Goal: Transaction & Acquisition: Purchase product/service

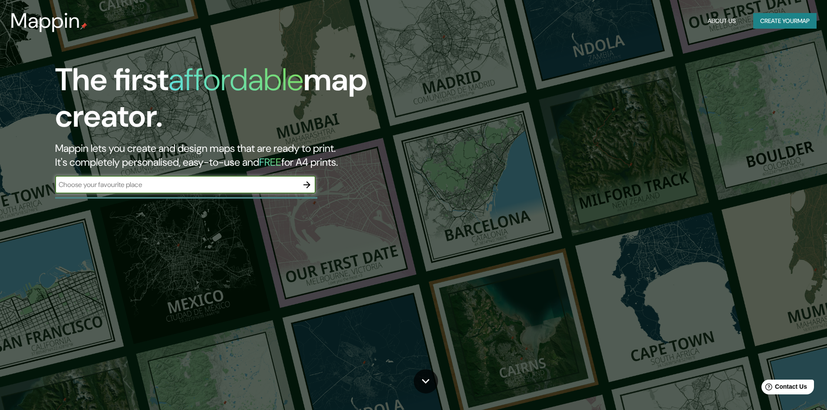
click at [278, 187] on input "text" at bounding box center [176, 185] width 243 height 10
type input "surquillo lima"
click at [309, 185] on icon "button" at bounding box center [306, 184] width 7 height 7
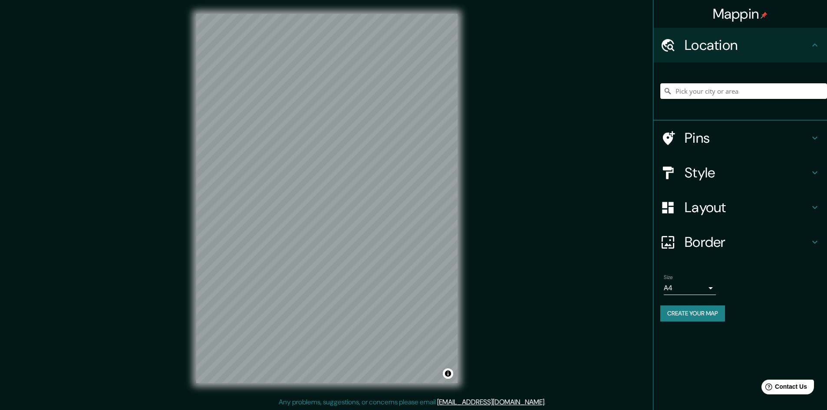
click at [711, 92] on input "Pick your city or area" at bounding box center [743, 91] width 167 height 16
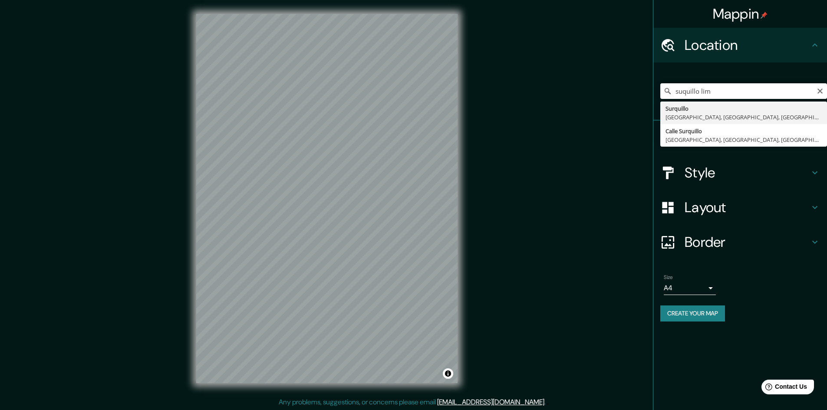
type input "Surquillo, [GEOGRAPHIC_DATA], [GEOGRAPHIC_DATA], [GEOGRAPHIC_DATA]"
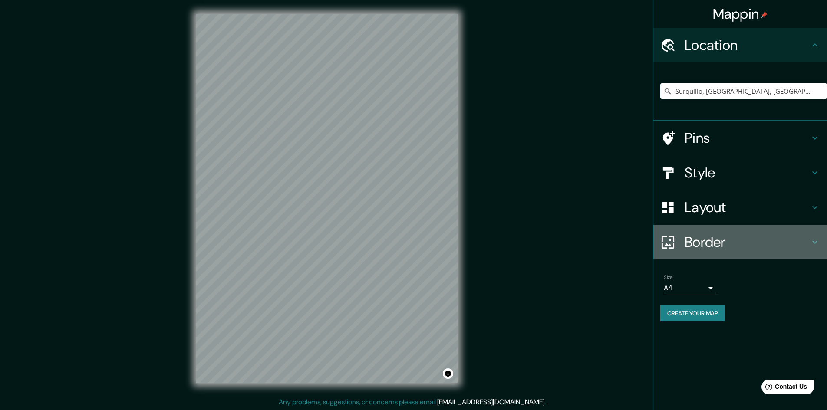
click at [708, 244] on h4 "Border" at bounding box center [746, 241] width 125 height 17
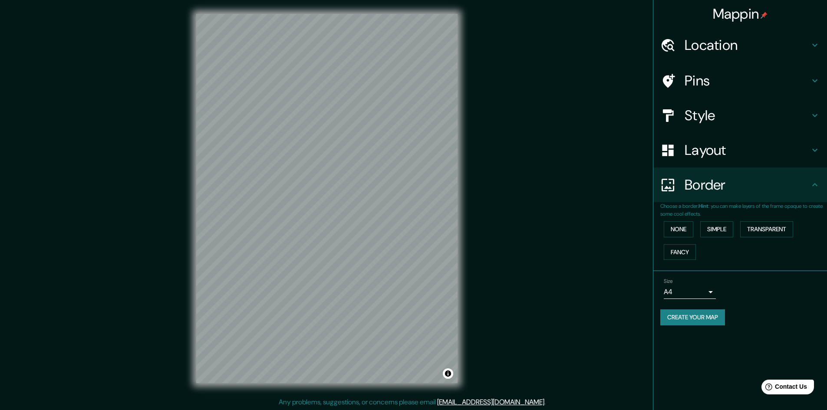
click at [714, 197] on div "Border" at bounding box center [740, 184] width 174 height 35
click at [718, 154] on h4 "Layout" at bounding box center [746, 149] width 125 height 17
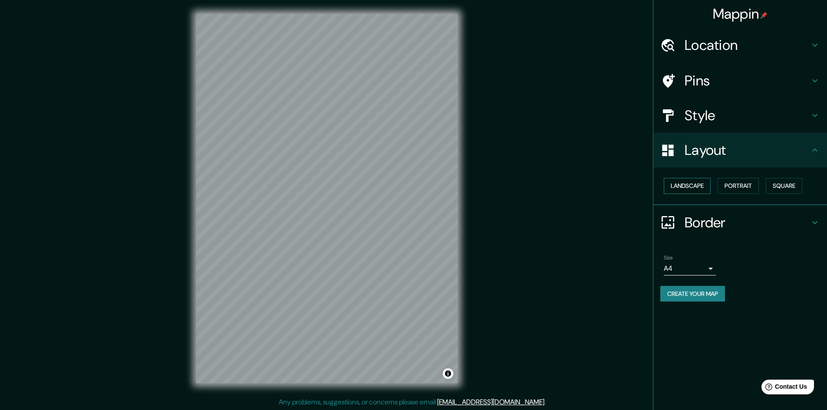
click at [703, 187] on button "Landscape" at bounding box center [686, 186] width 47 height 16
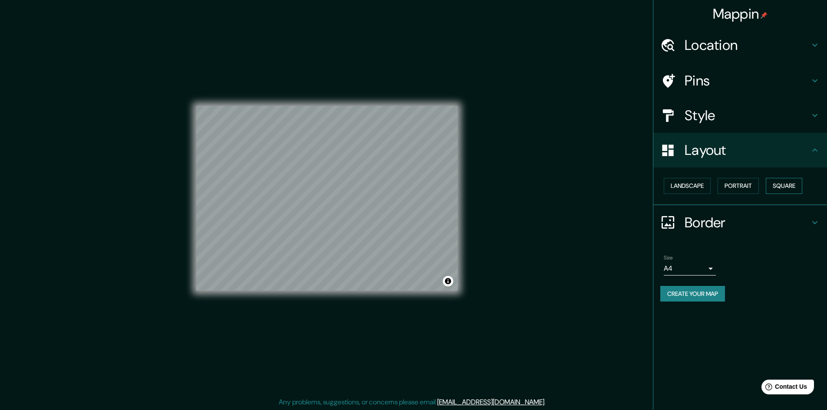
click at [772, 183] on button "Square" at bounding box center [783, 186] width 36 height 16
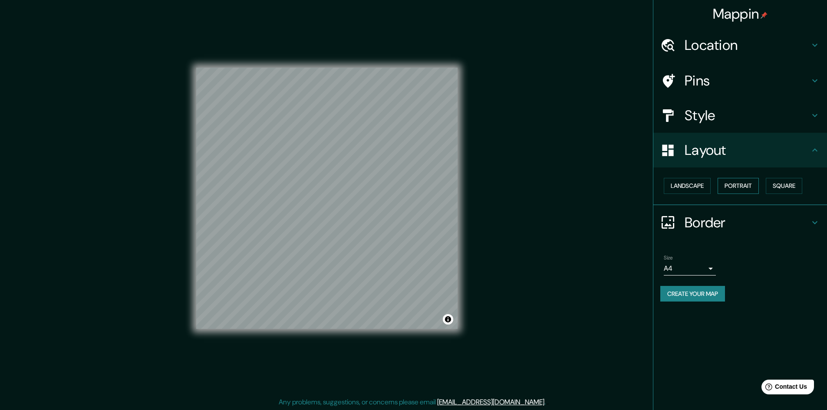
click at [753, 185] on button "Portrait" at bounding box center [737, 186] width 41 height 16
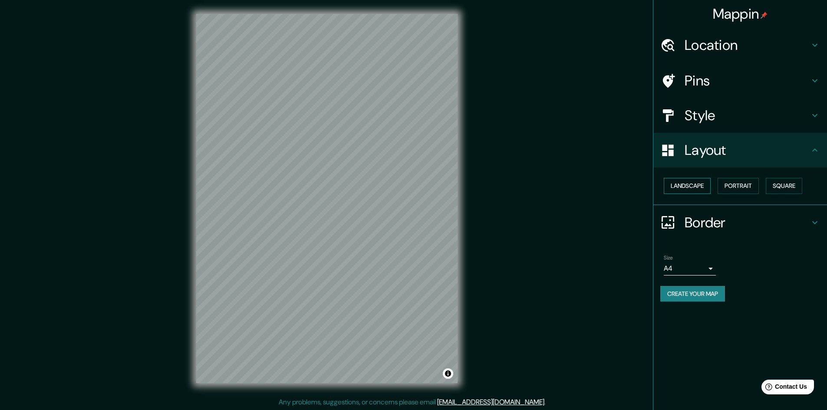
click at [710, 189] on button "Landscape" at bounding box center [686, 186] width 47 height 16
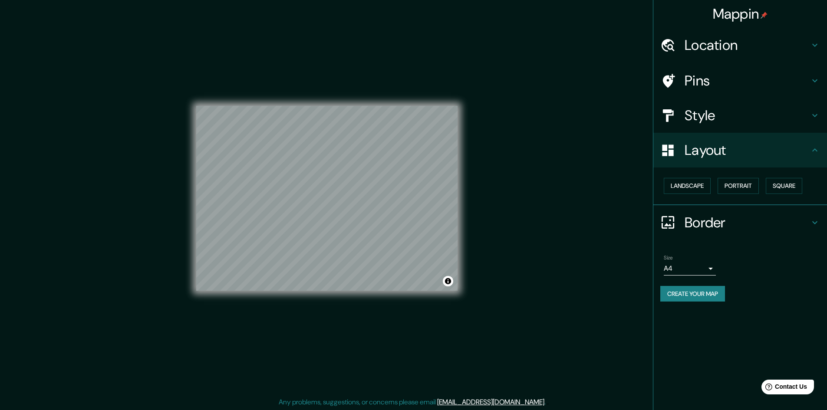
click at [797, 101] on div "Style" at bounding box center [740, 115] width 174 height 35
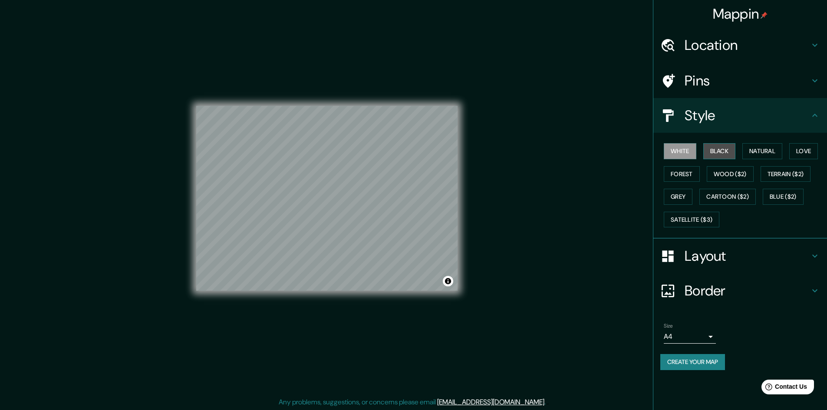
click at [716, 147] on button "Black" at bounding box center [719, 151] width 33 height 16
click at [679, 151] on button "White" at bounding box center [679, 151] width 33 height 16
click at [773, 153] on button "Natural" at bounding box center [762, 151] width 40 height 16
click at [804, 148] on button "Love" at bounding box center [803, 151] width 29 height 16
click at [741, 154] on div "White Black Natural Love Forest Wood ($2) Terrain ($2) Grey Cartoon ($2) Blue (…" at bounding box center [743, 185] width 167 height 91
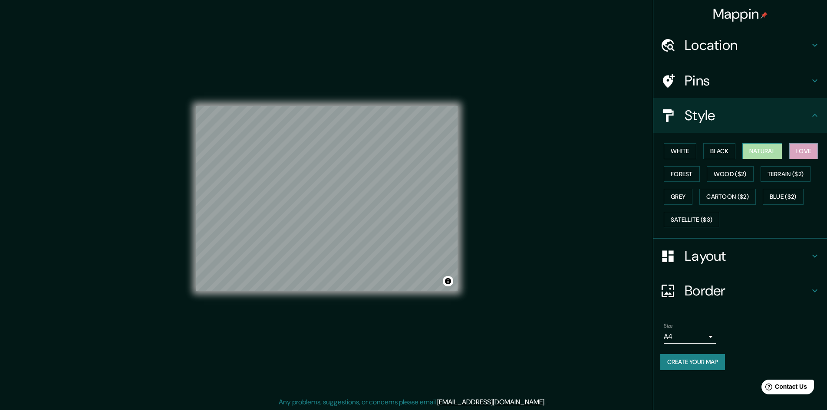
click at [753, 152] on button "Natural" at bounding box center [762, 151] width 40 height 16
click at [723, 168] on button "Wood ($2)" at bounding box center [729, 174] width 47 height 16
drag, startPoint x: 691, startPoint y: 178, endPoint x: 732, endPoint y: 161, distance: 44.0
click at [691, 177] on button "Forest" at bounding box center [681, 174] width 36 height 16
click at [761, 151] on button "Natural" at bounding box center [762, 151] width 40 height 16
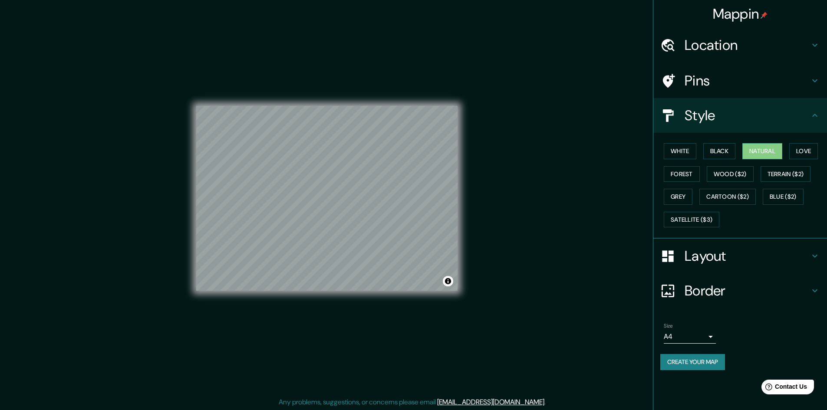
click at [503, 291] on div "Mappin Location [GEOGRAPHIC_DATA], [GEOGRAPHIC_DATA], [GEOGRAPHIC_DATA], [GEOGR…" at bounding box center [413, 205] width 827 height 411
click at [686, 148] on button "White" at bounding box center [679, 151] width 33 height 16
